Goal: Task Accomplishment & Management: Manage account settings

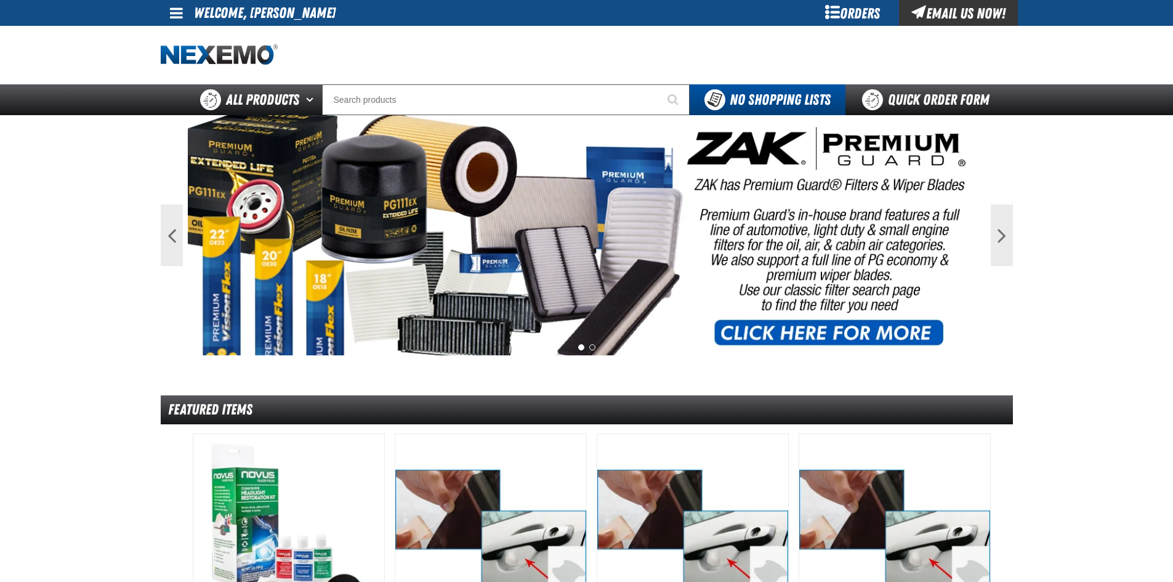
click at [175, 14] on span at bounding box center [176, 13] width 13 height 15
click at [207, 38] on link "My Account My Account" at bounding box center [193, 37] width 55 height 12
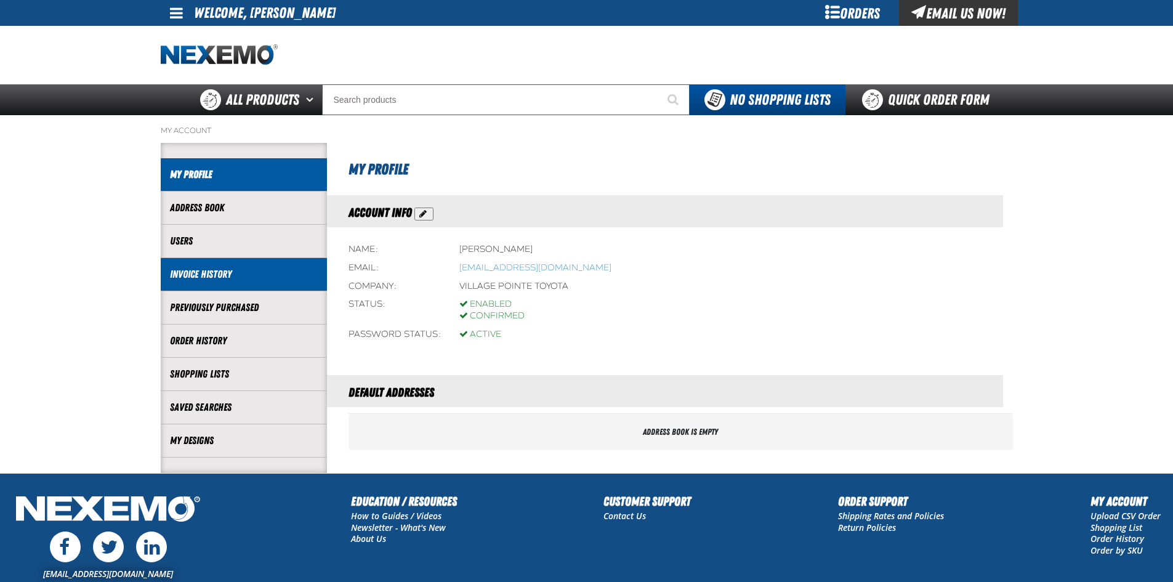
click at [193, 275] on link "Invoice History" at bounding box center [244, 274] width 148 height 14
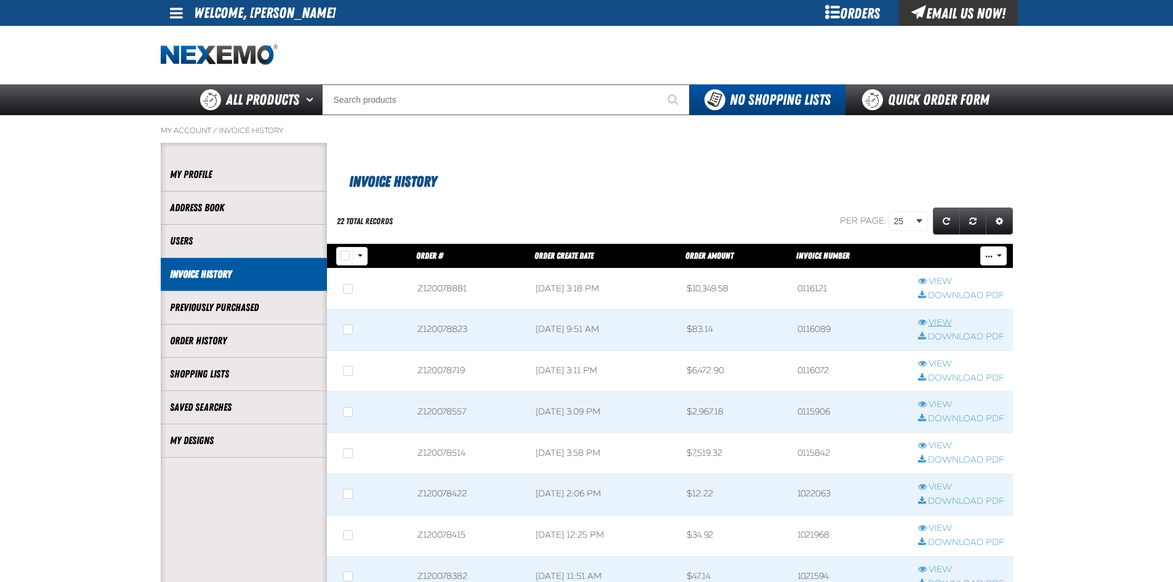
scroll to position [1, 1]
click at [940, 292] on link "Download PDF" at bounding box center [961, 296] width 86 height 12
